Goal: Obtain resource: Obtain resource

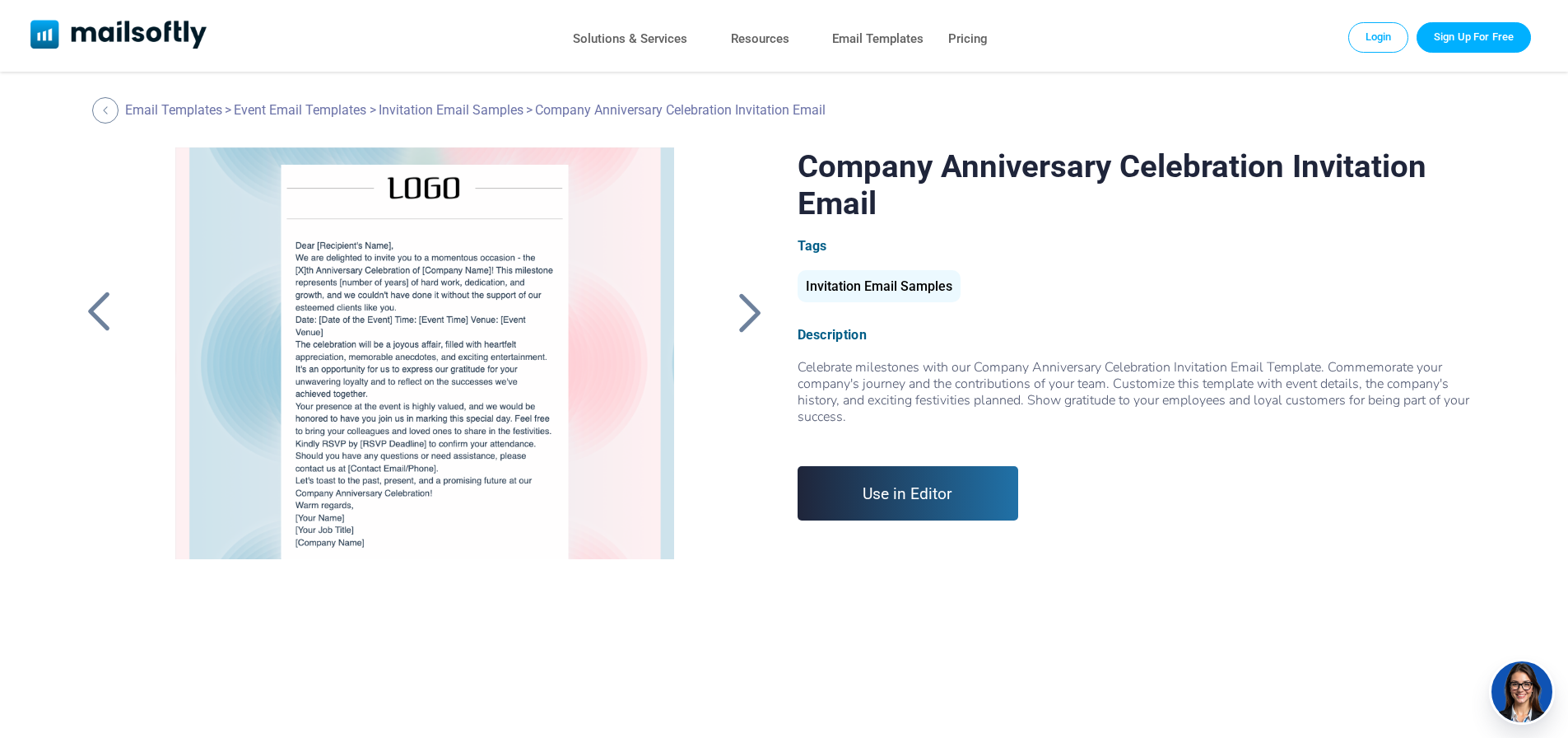
click at [755, 312] on div at bounding box center [751, 312] width 42 height 43
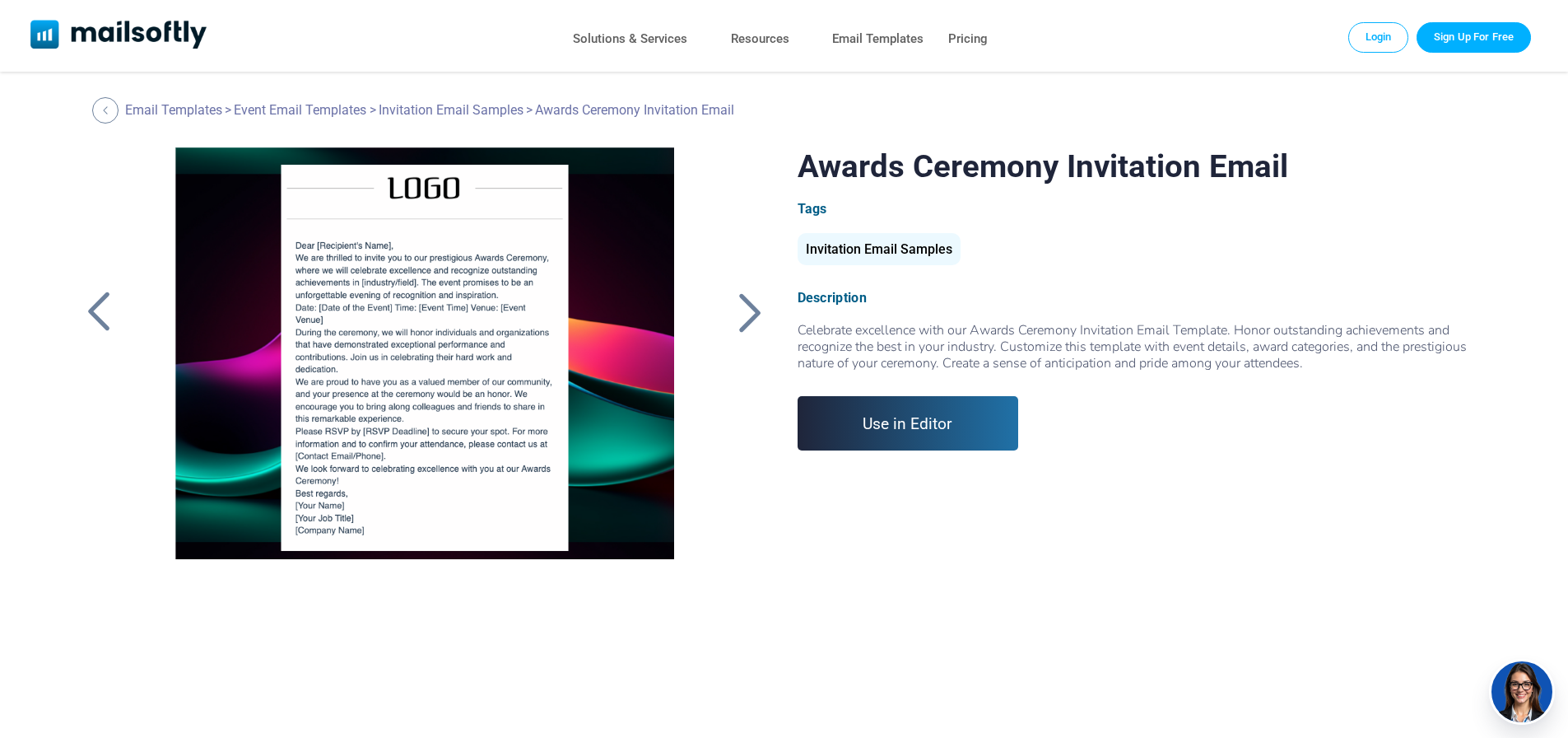
click at [755, 312] on div at bounding box center [751, 312] width 42 height 43
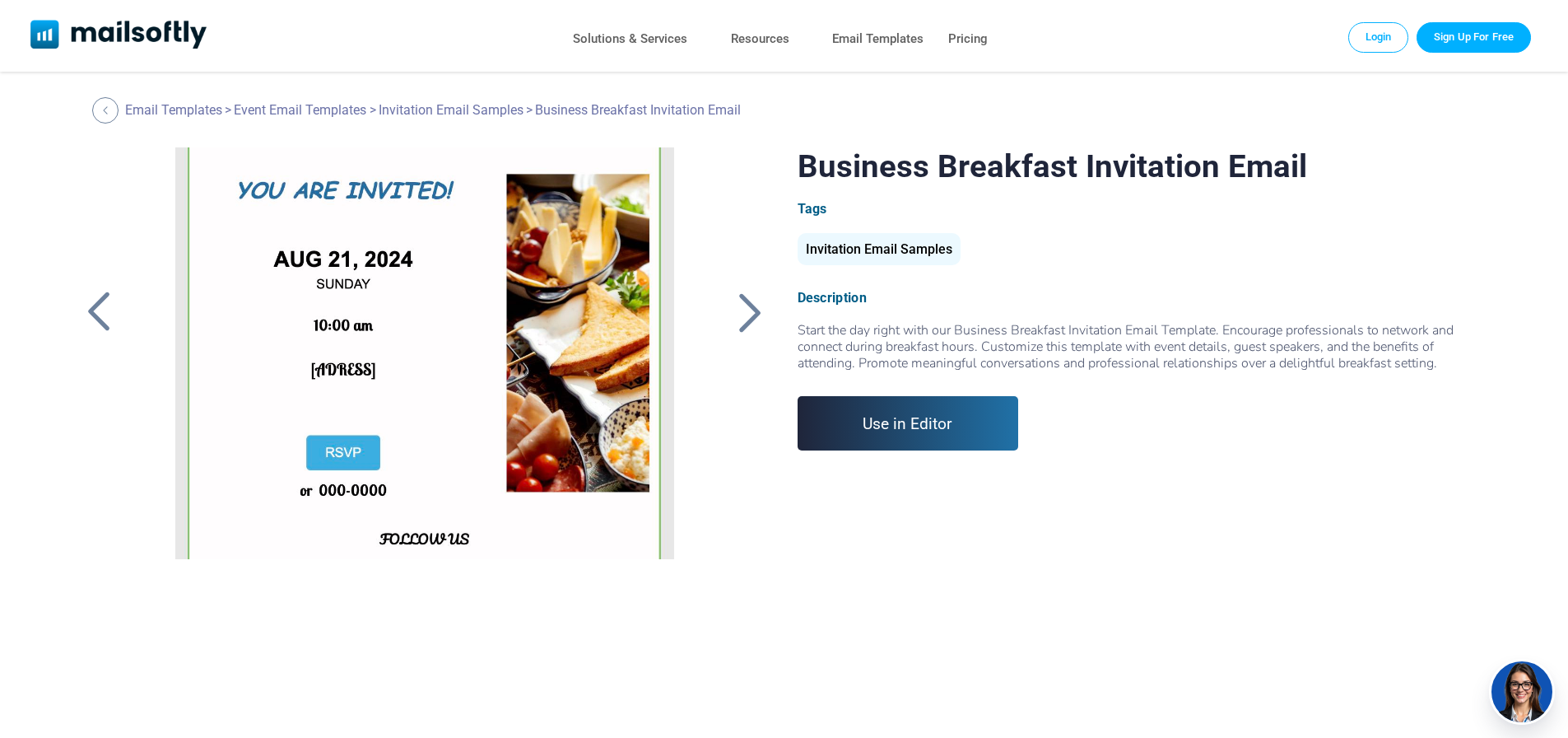
scroll to position [266, 0]
